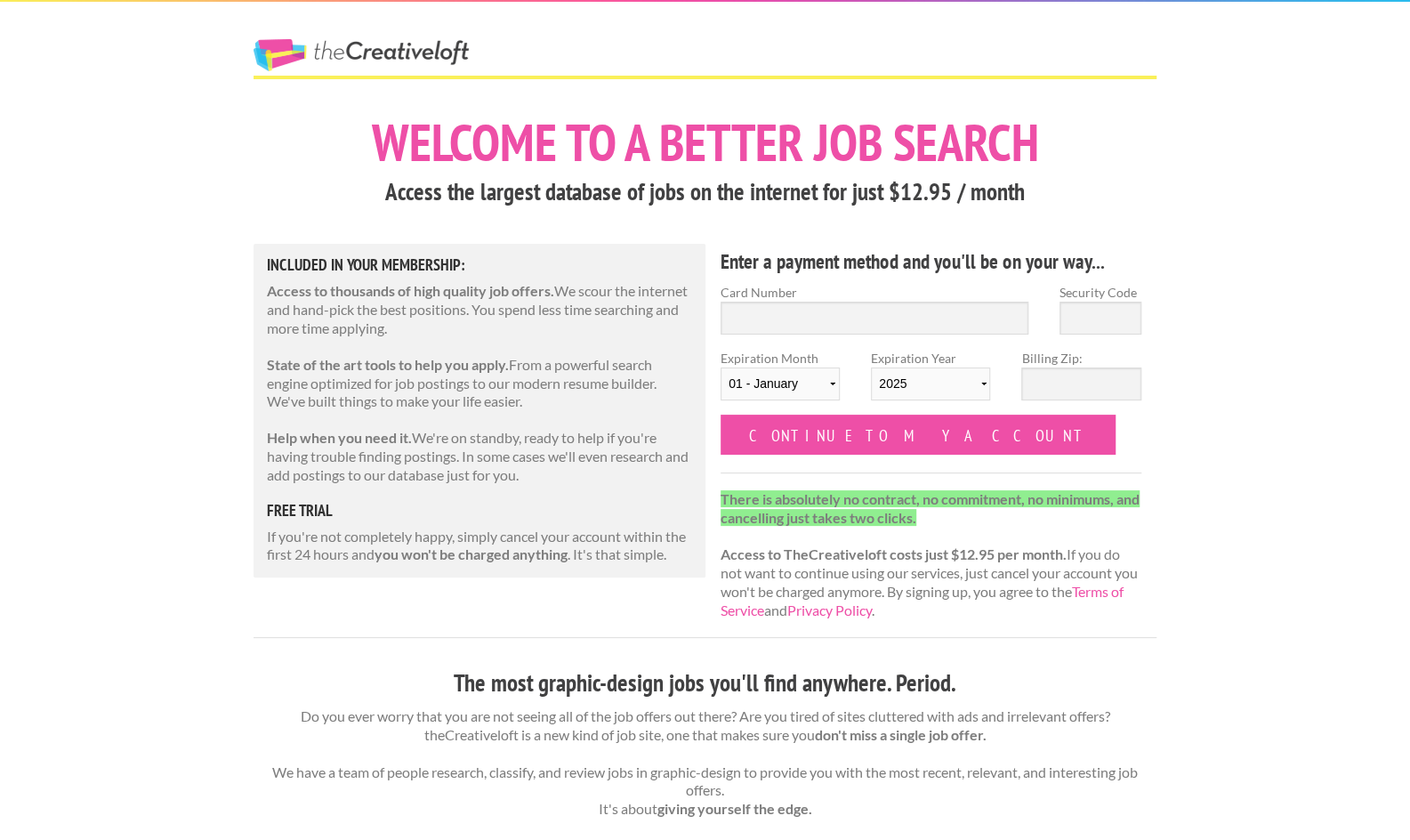
click at [832, 440] on input "Continue to my account" at bounding box center [918, 434] width 395 height 40
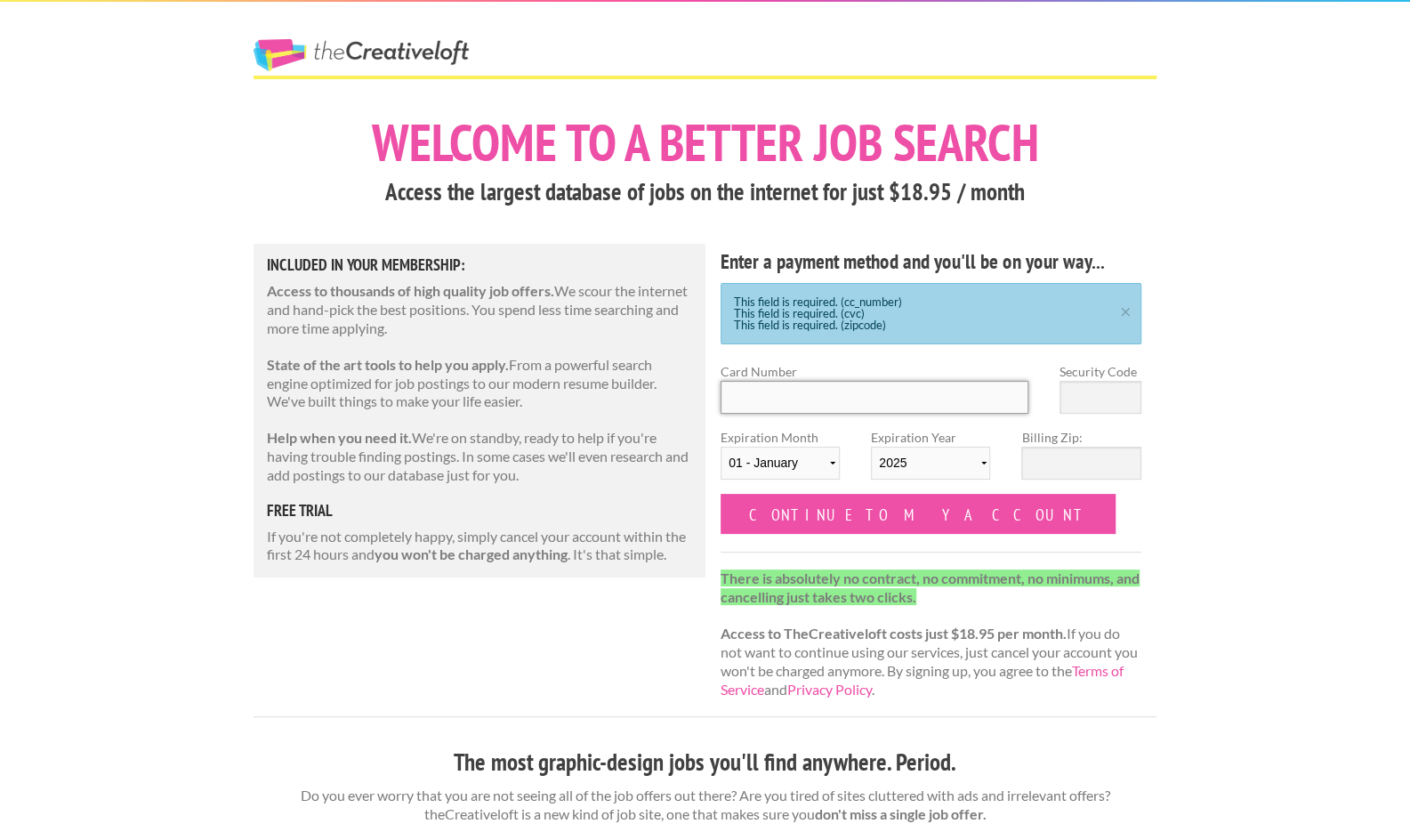
click at [791, 394] on input "Card Number" at bounding box center [874, 398] width 308 height 33
type input "44672"
type input "[CREDIT_CARD_NUMBER]"
type input "062"
select select "09"
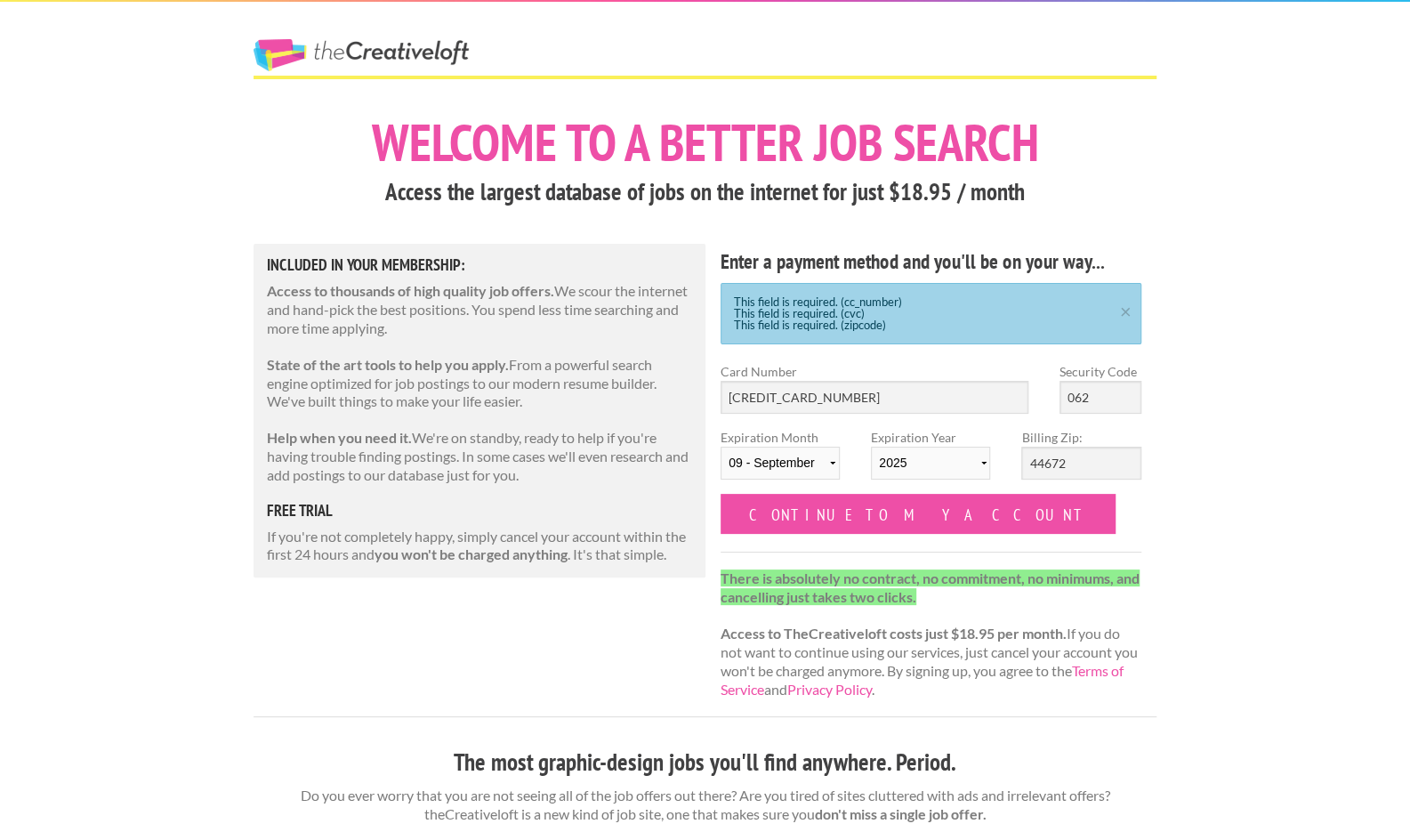
select select "2026"
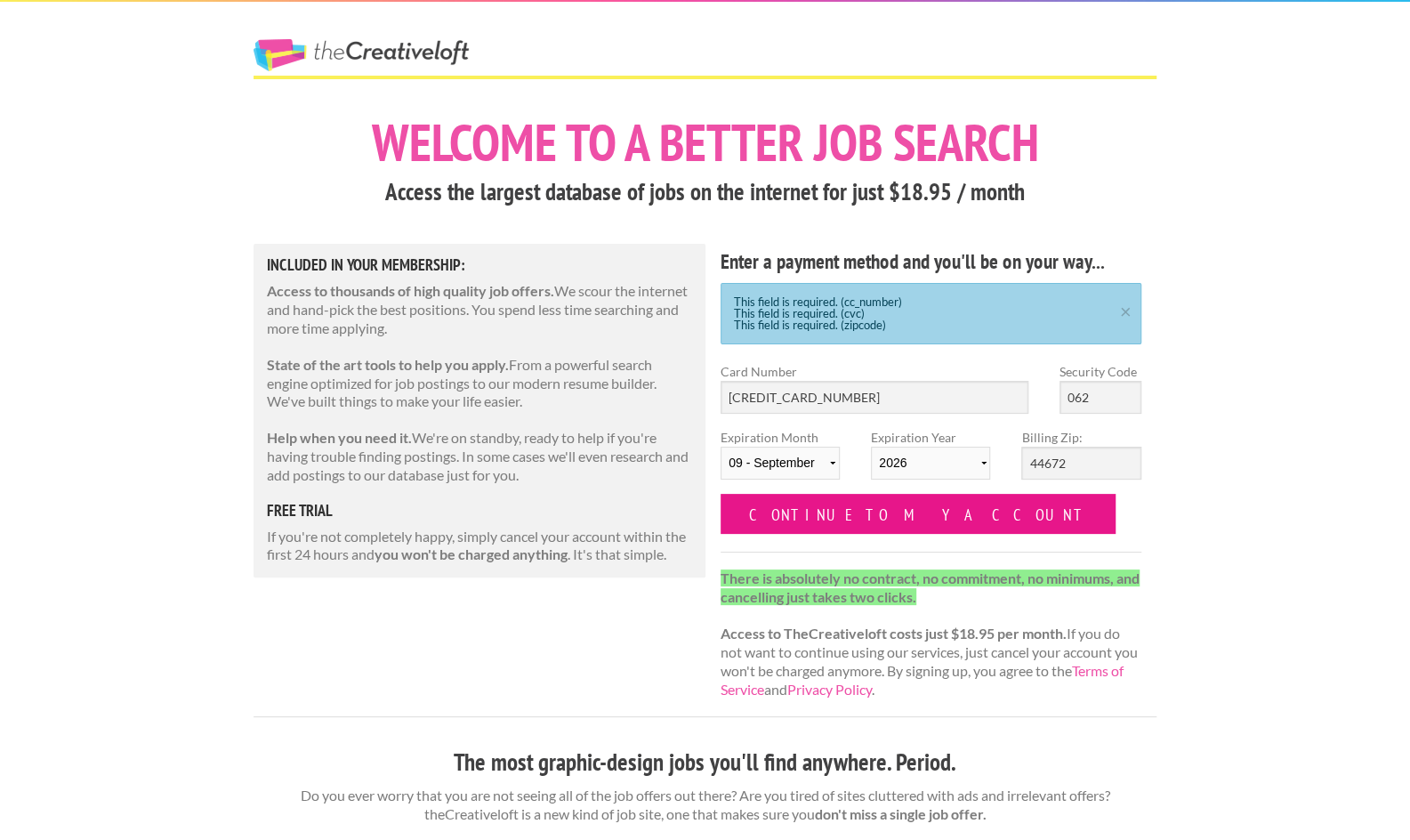
drag, startPoint x: 872, startPoint y: 515, endPoint x: 497, endPoint y: 570, distance: 379.0
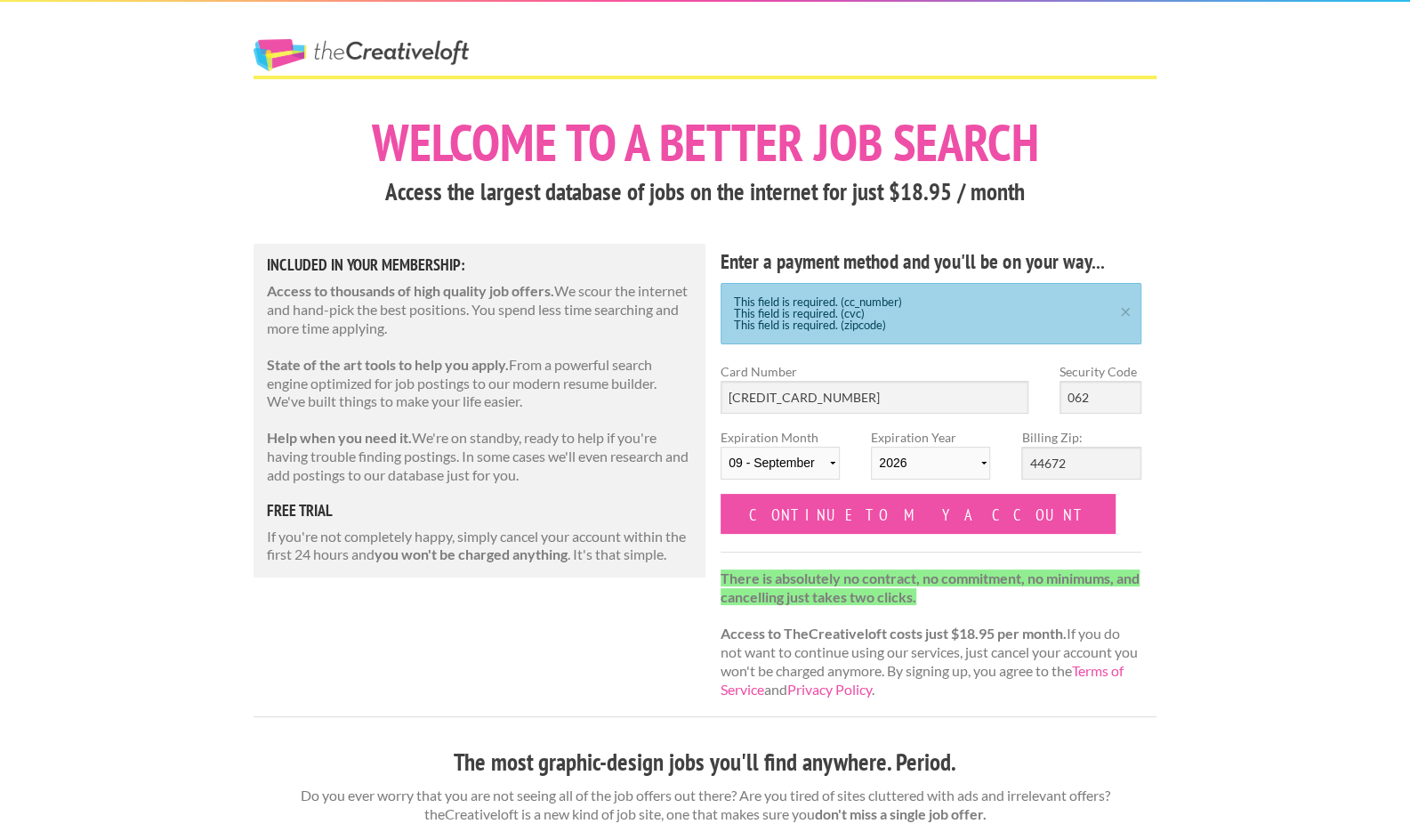
click at [482, 150] on h1 "Welcome to a better job search" at bounding box center [705, 142] width 903 height 52
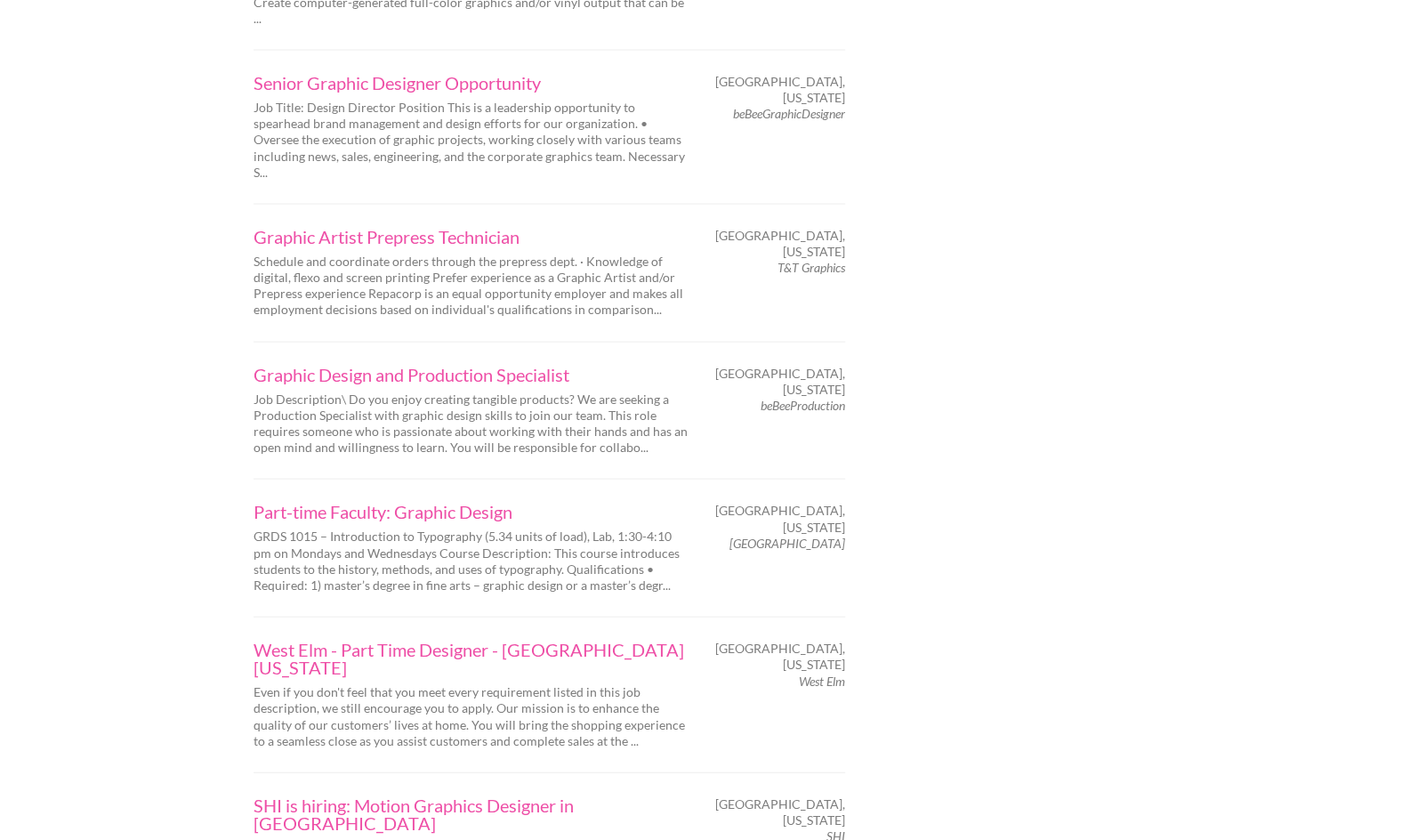
scroll to position [2271, 0]
drag, startPoint x: 220, startPoint y: 492, endPoint x: 651, endPoint y: 476, distance: 431.3
copy link "West Elm - Part Time Designer - Columbus Ohio"
click at [586, 683] on p "Even if you don't feel that you meet every requirement listed in this job descr…" at bounding box center [472, 715] width 436 height 65
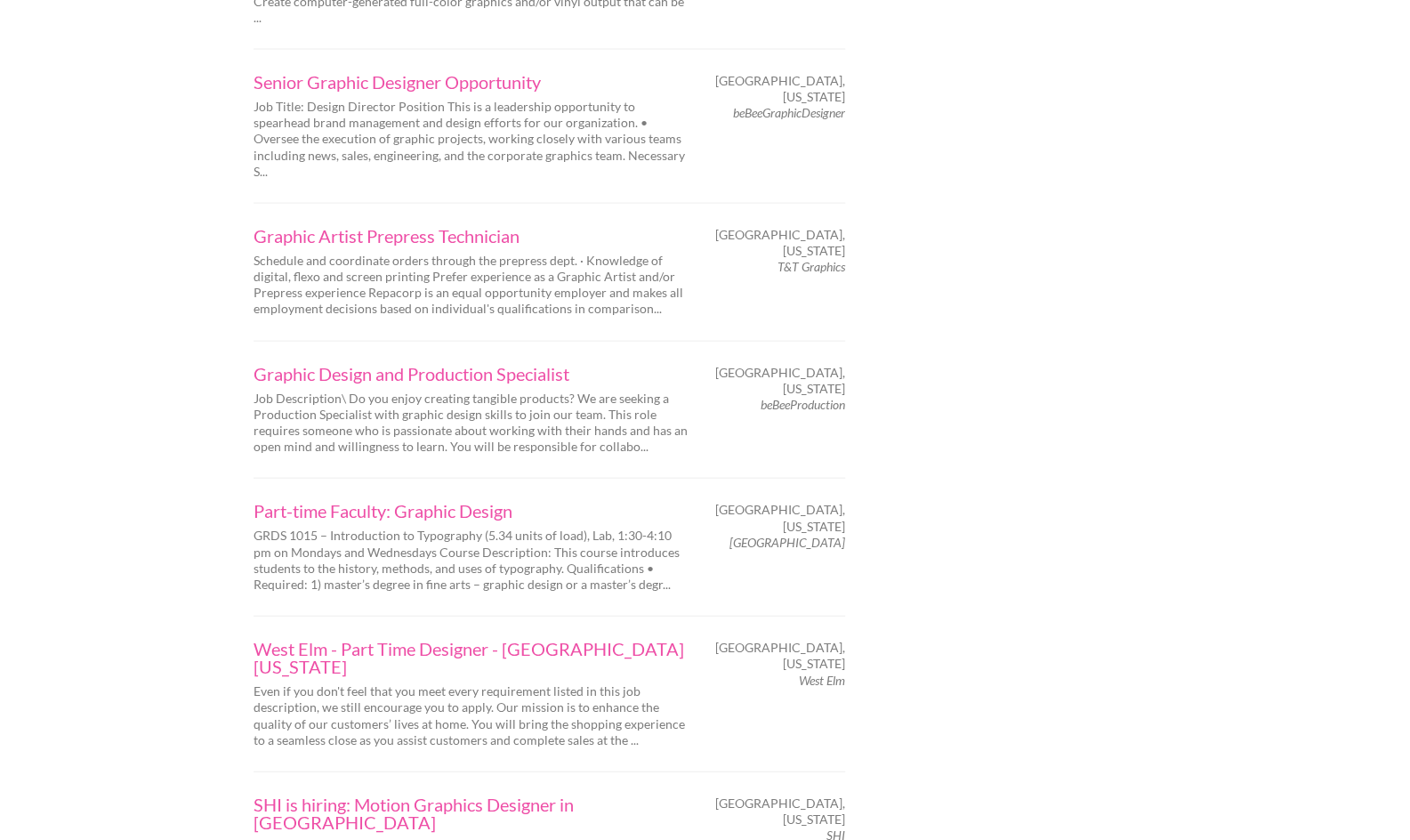
click at [526, 683] on p "Even if you don't feel that you meet every requirement listed in this job descr…" at bounding box center [472, 715] width 436 height 65
click at [575, 640] on link "West Elm - Part Time Designer - Columbus Ohio" at bounding box center [472, 657] width 436 height 35
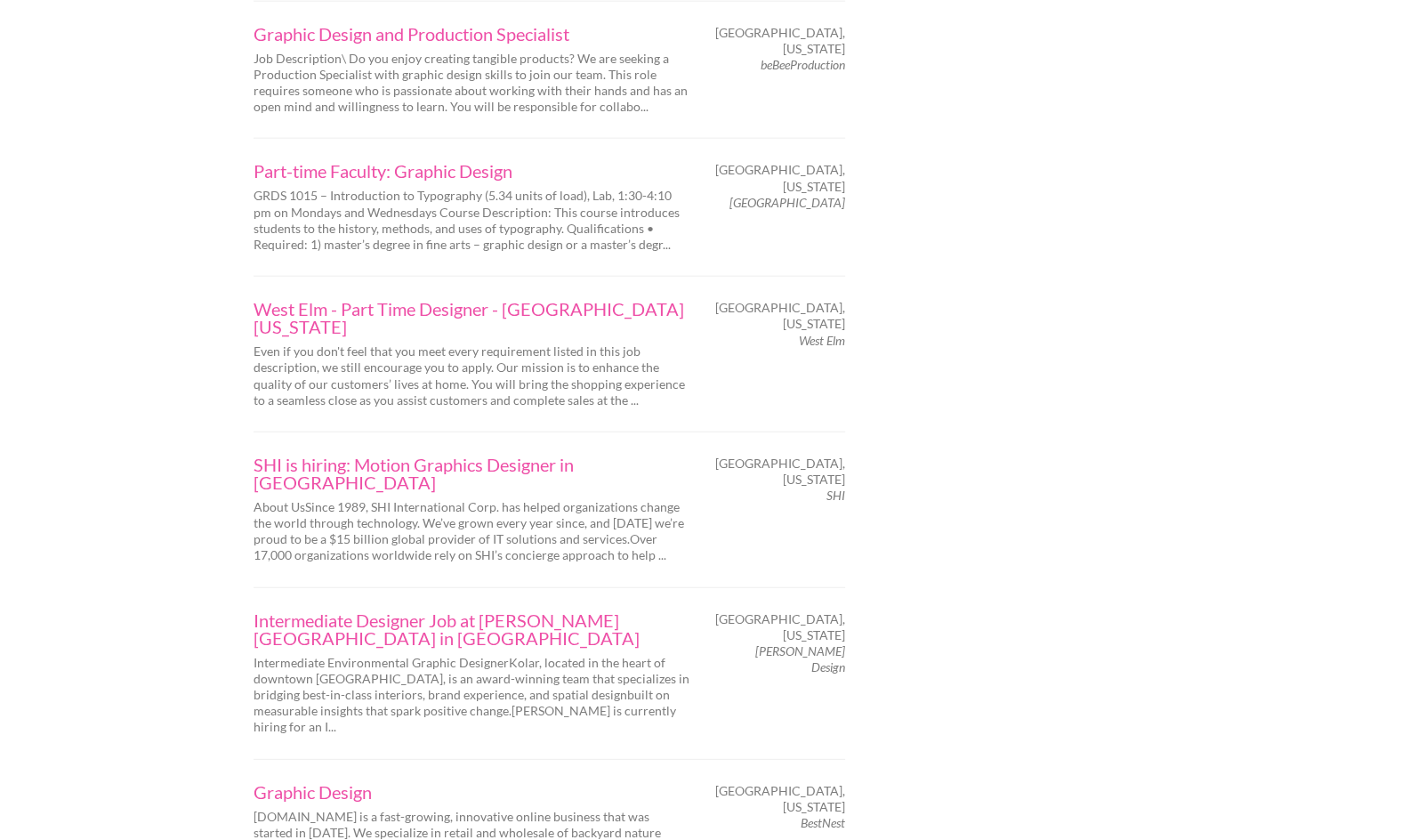
scroll to position [2611, 0]
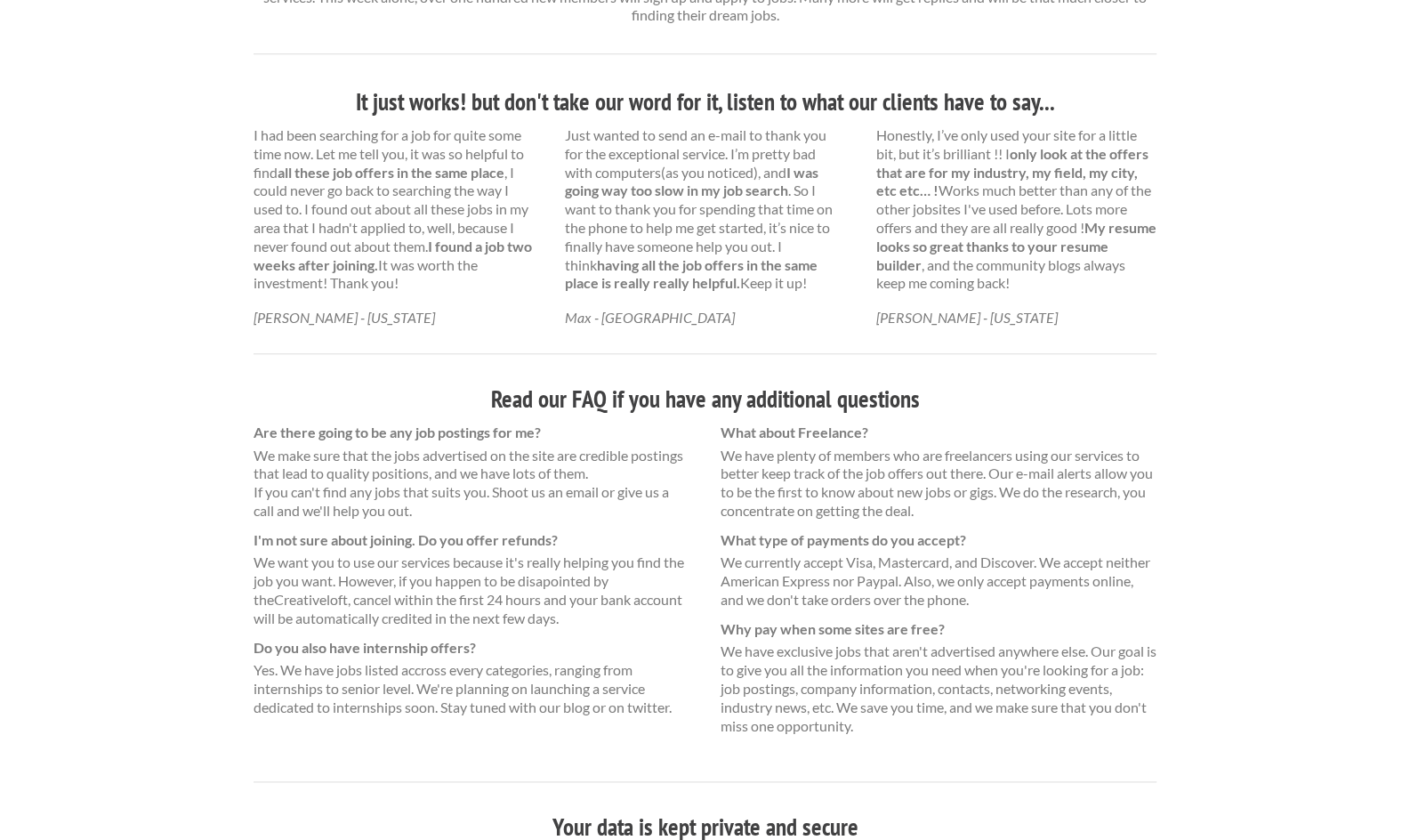
scroll to position [984, 0]
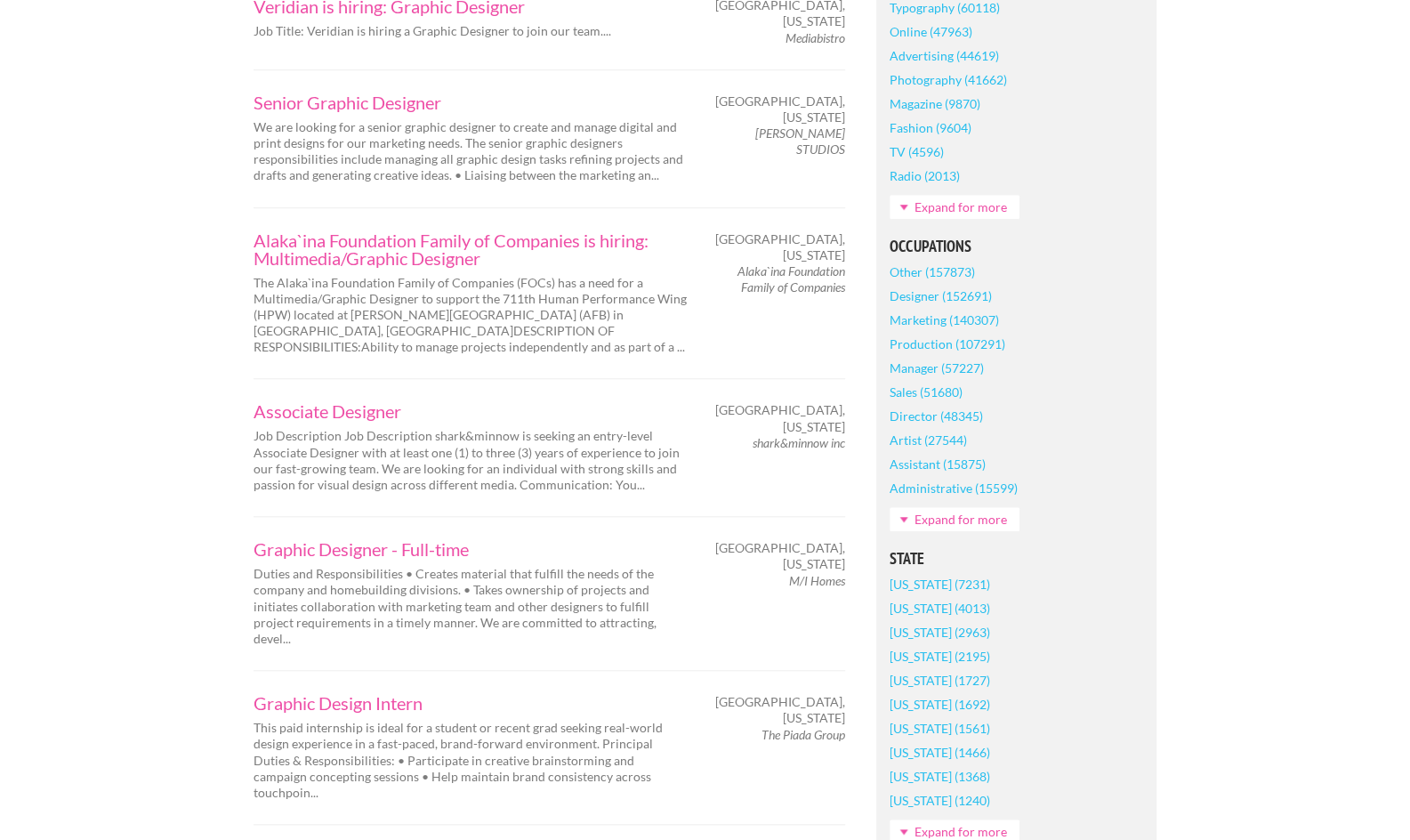
scroll to position [684, 0]
click at [428, 541] on link "Graphic Designer - Full-time" at bounding box center [472, 550] width 436 height 18
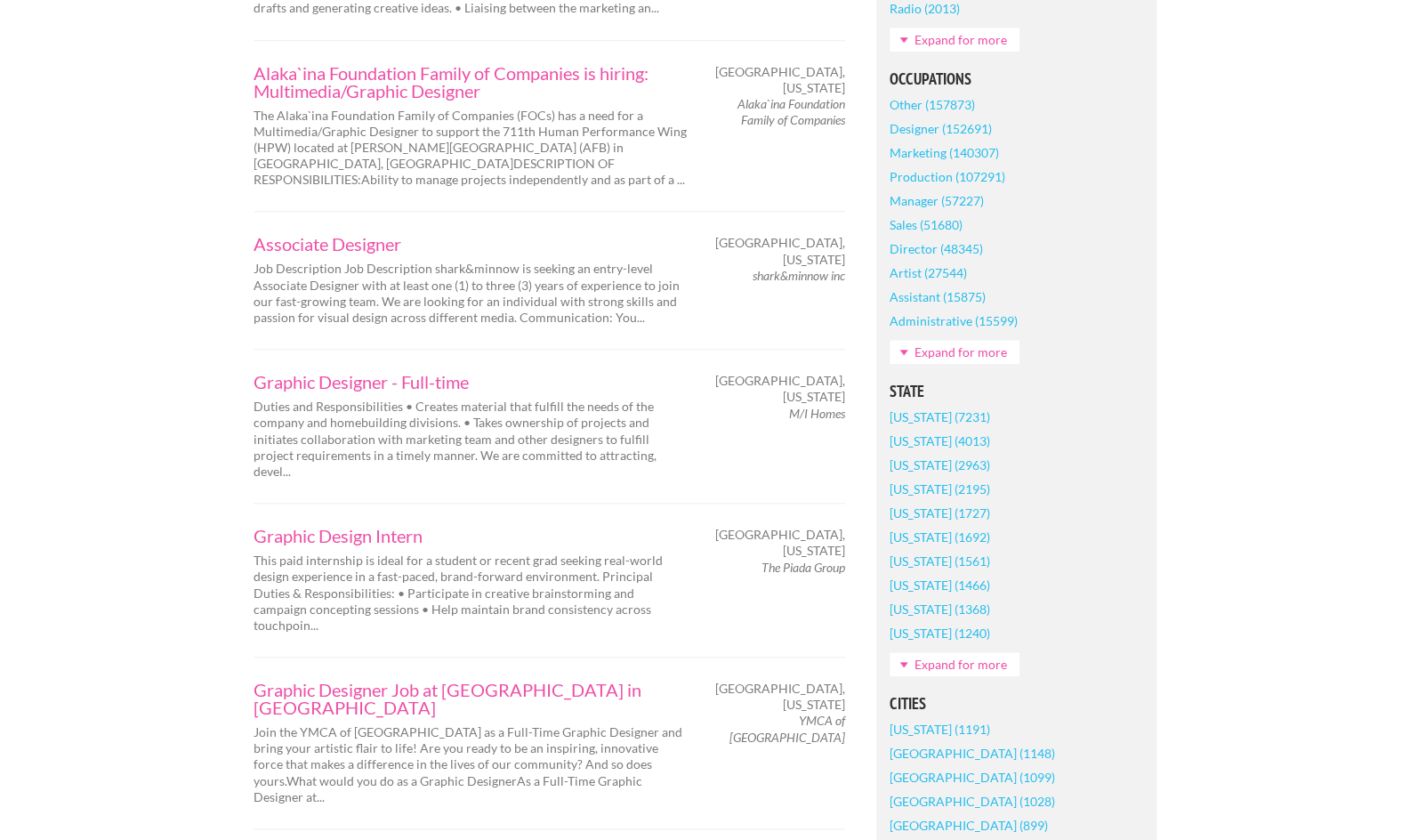
scroll to position [854, 0]
